Goal: Task Accomplishment & Management: Manage account settings

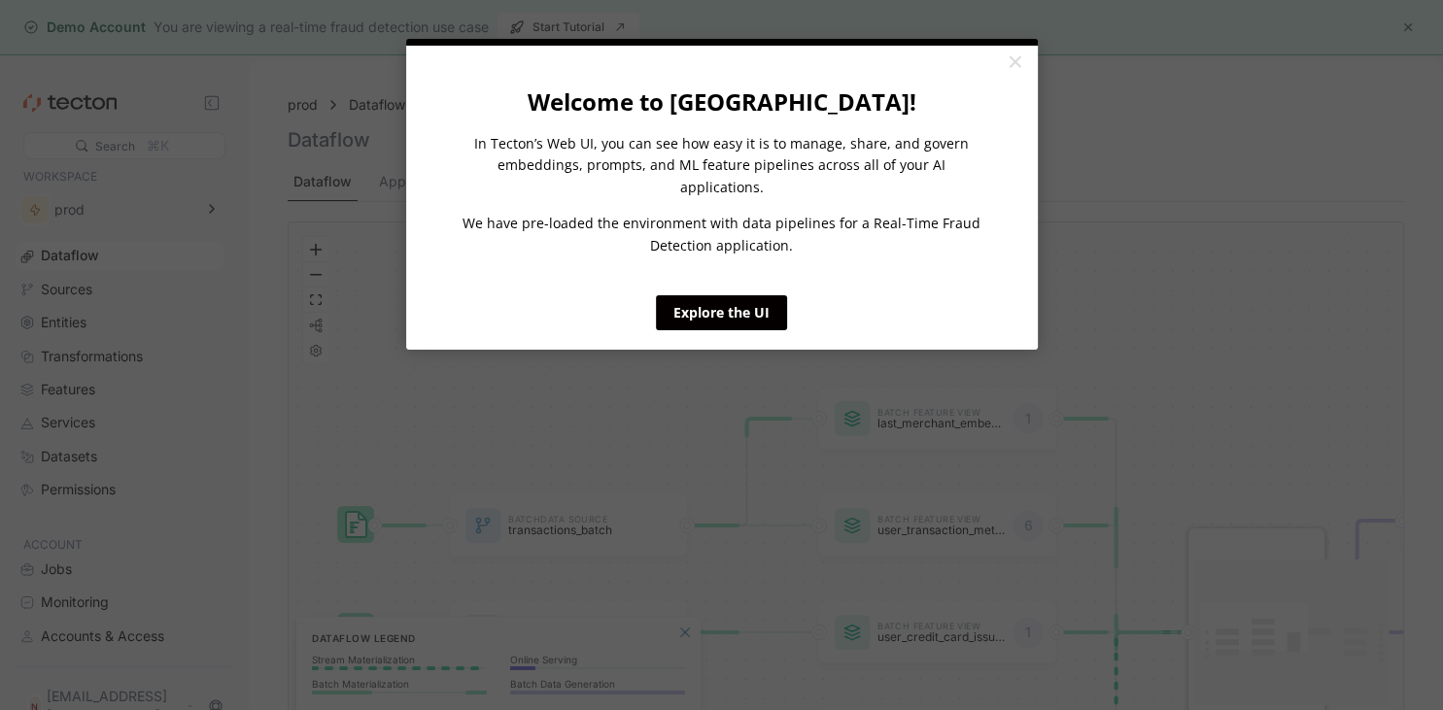
drag, startPoint x: 1017, startPoint y: 112, endPoint x: 999, endPoint y: 85, distance: 32.3
click at [999, 85] on cue "Welcome to [GEOGRAPHIC_DATA]! In Tecton’s Web UI, you can see how easy it is to…" at bounding box center [722, 198] width 632 height 304
click at [1002, 76] on link "×" at bounding box center [1015, 63] width 34 height 35
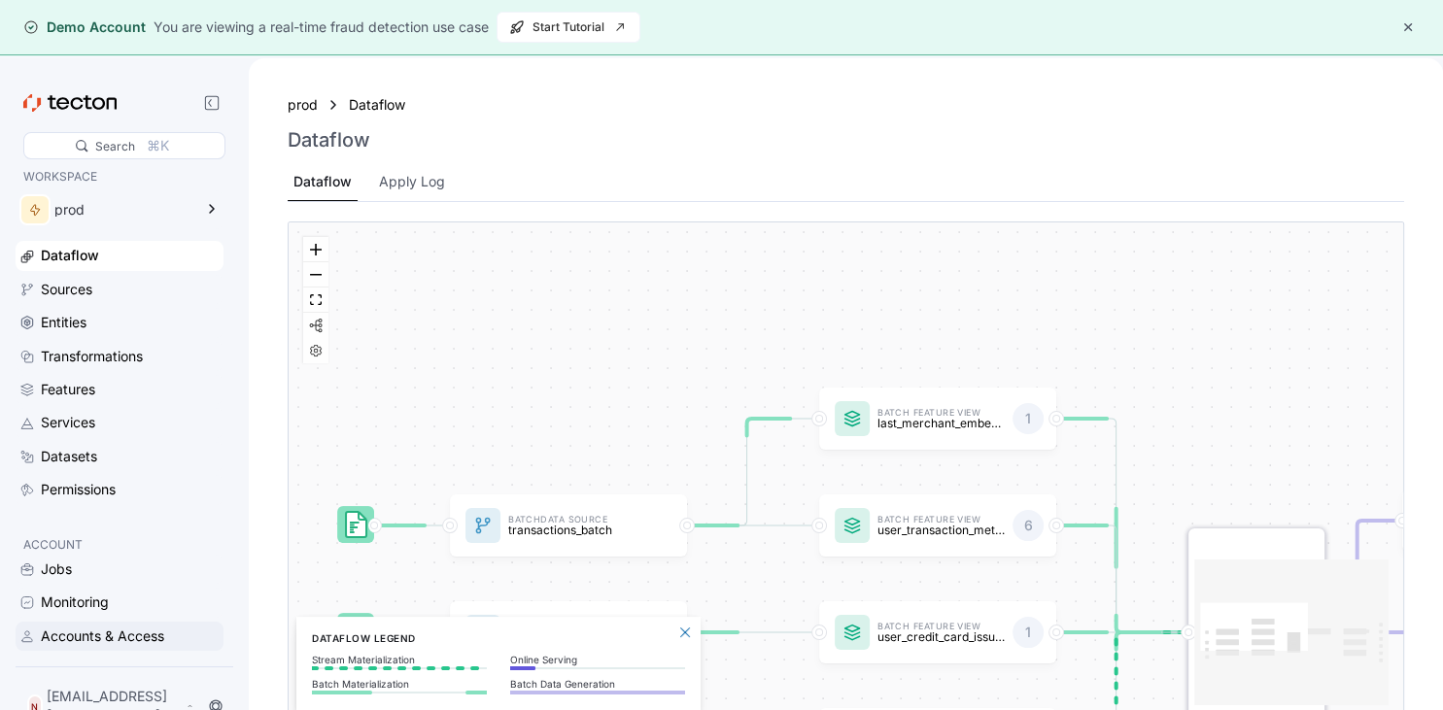
click at [82, 647] on div "Accounts & Access" at bounding box center [102, 636] width 123 height 21
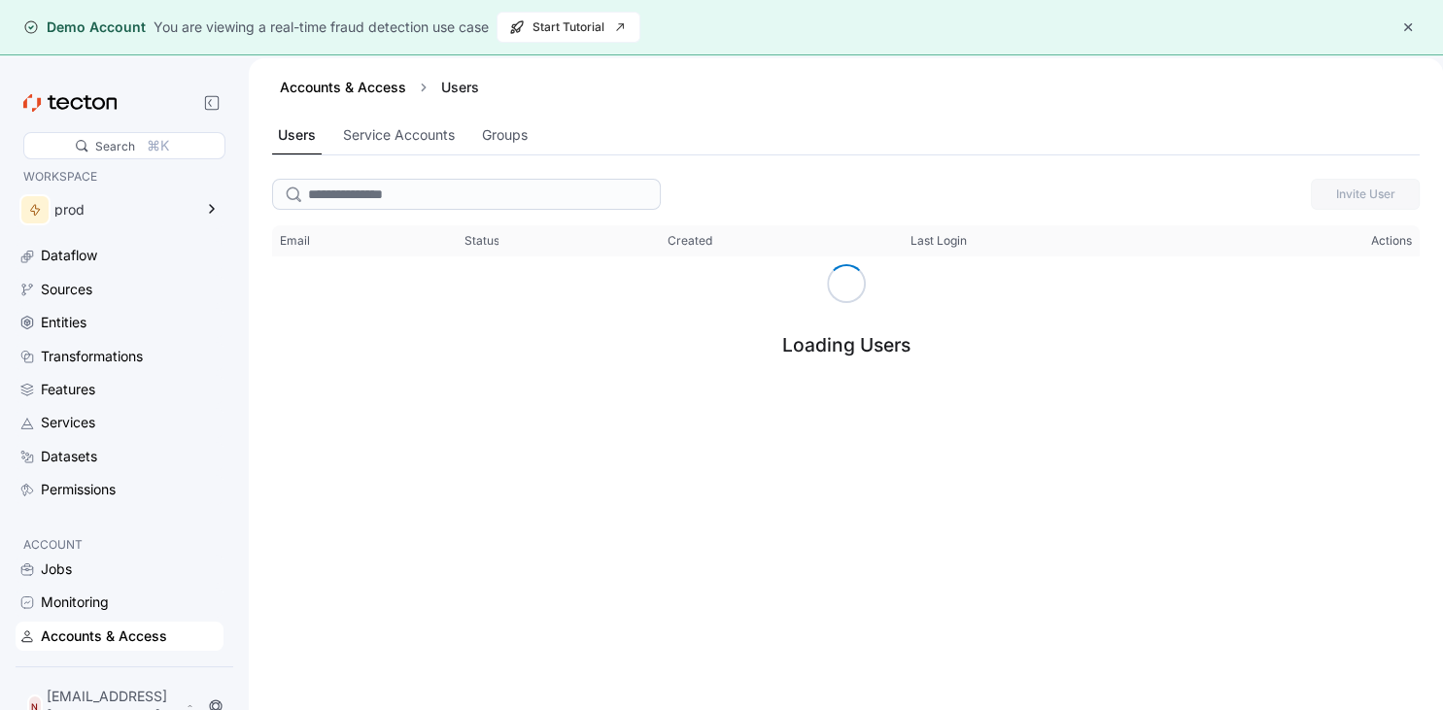
click at [24, 644] on icon at bounding box center [27, 637] width 16 height 16
click at [80, 695] on div "N [EMAIL_ADDRESS][DOMAIN_NAME]" at bounding box center [124, 706] width 210 height 54
click at [126, 706] on p "[EMAIL_ADDRESS][DOMAIN_NAME]" at bounding box center [114, 706] width 135 height 39
click at [96, 657] on div "Log Out" at bounding box center [85, 663] width 52 height 19
